Goal: Task Accomplishment & Management: Manage account settings

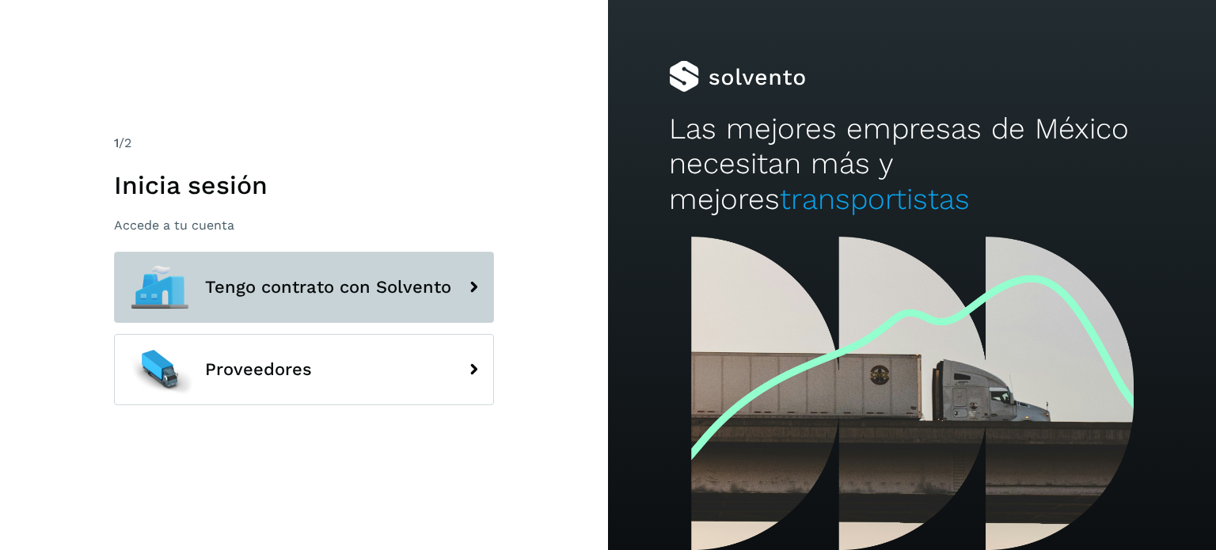
click at [393, 280] on span "Tengo contrato con Solvento" at bounding box center [328, 287] width 246 height 19
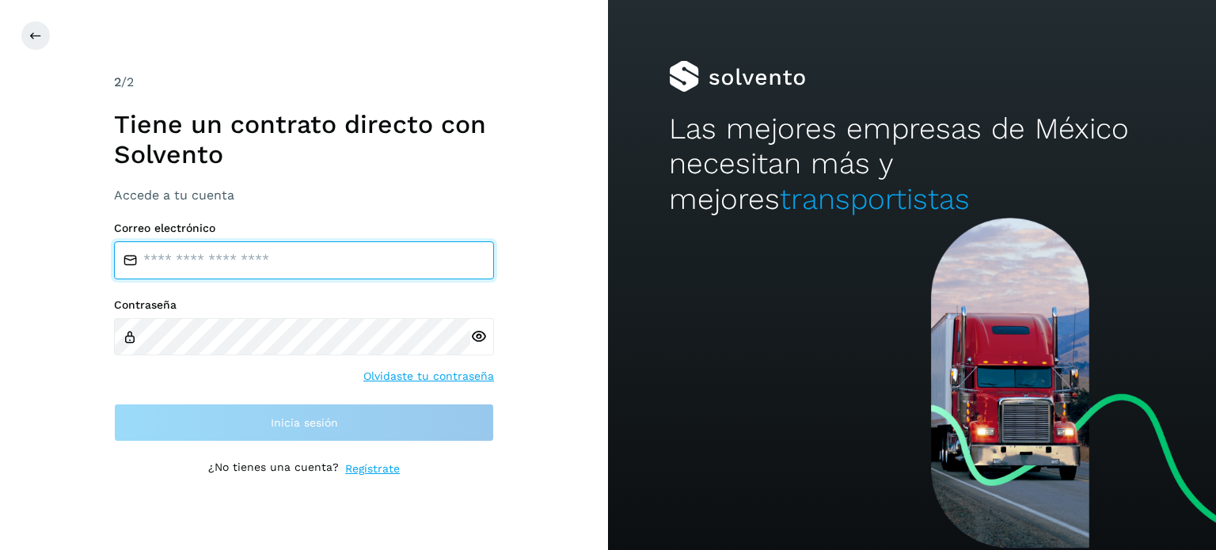
click at [274, 268] on input "email" at bounding box center [304, 261] width 380 height 38
type input "**********"
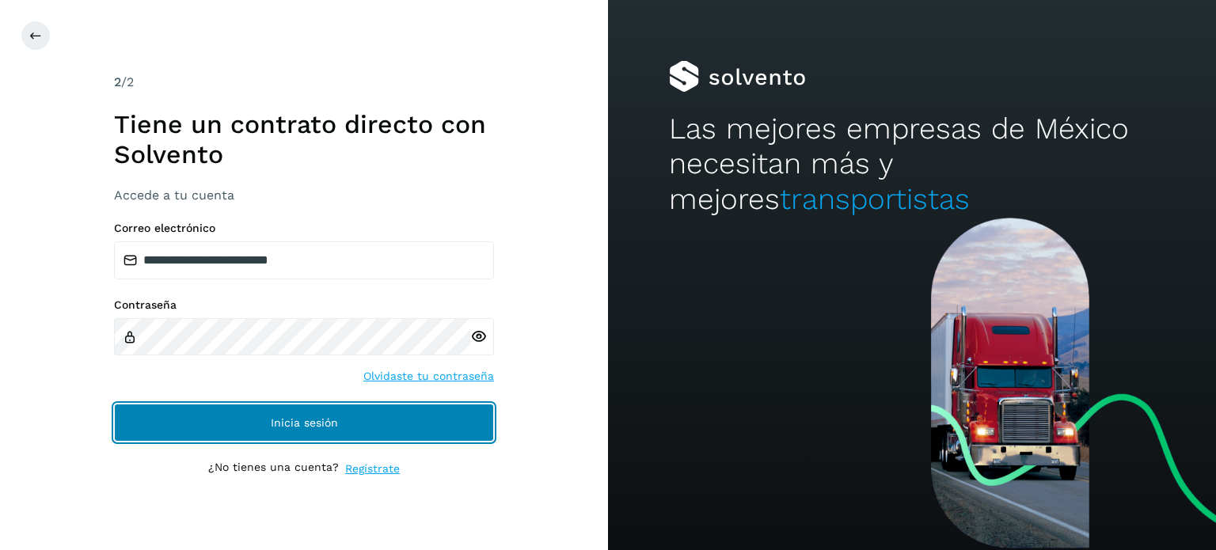
click at [281, 423] on span "Inicia sesión" at bounding box center [304, 422] width 67 height 11
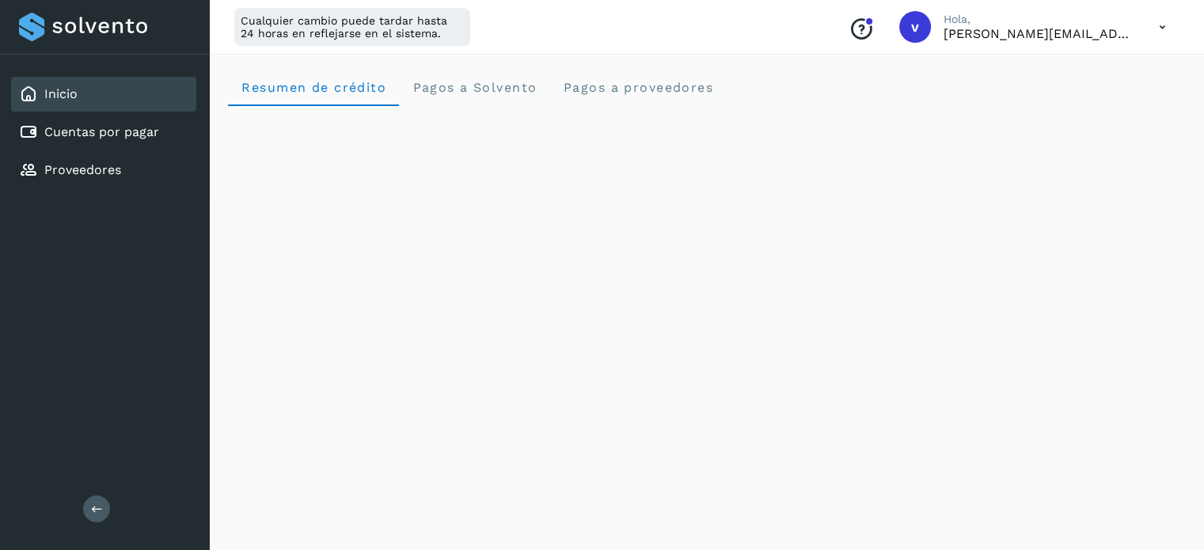
click at [1156, 31] on icon at bounding box center [1163, 27] width 32 height 32
click at [1086, 108] on div "Cerrar sesión" at bounding box center [1084, 102] width 188 height 30
